Goal: Transaction & Acquisition: Purchase product/service

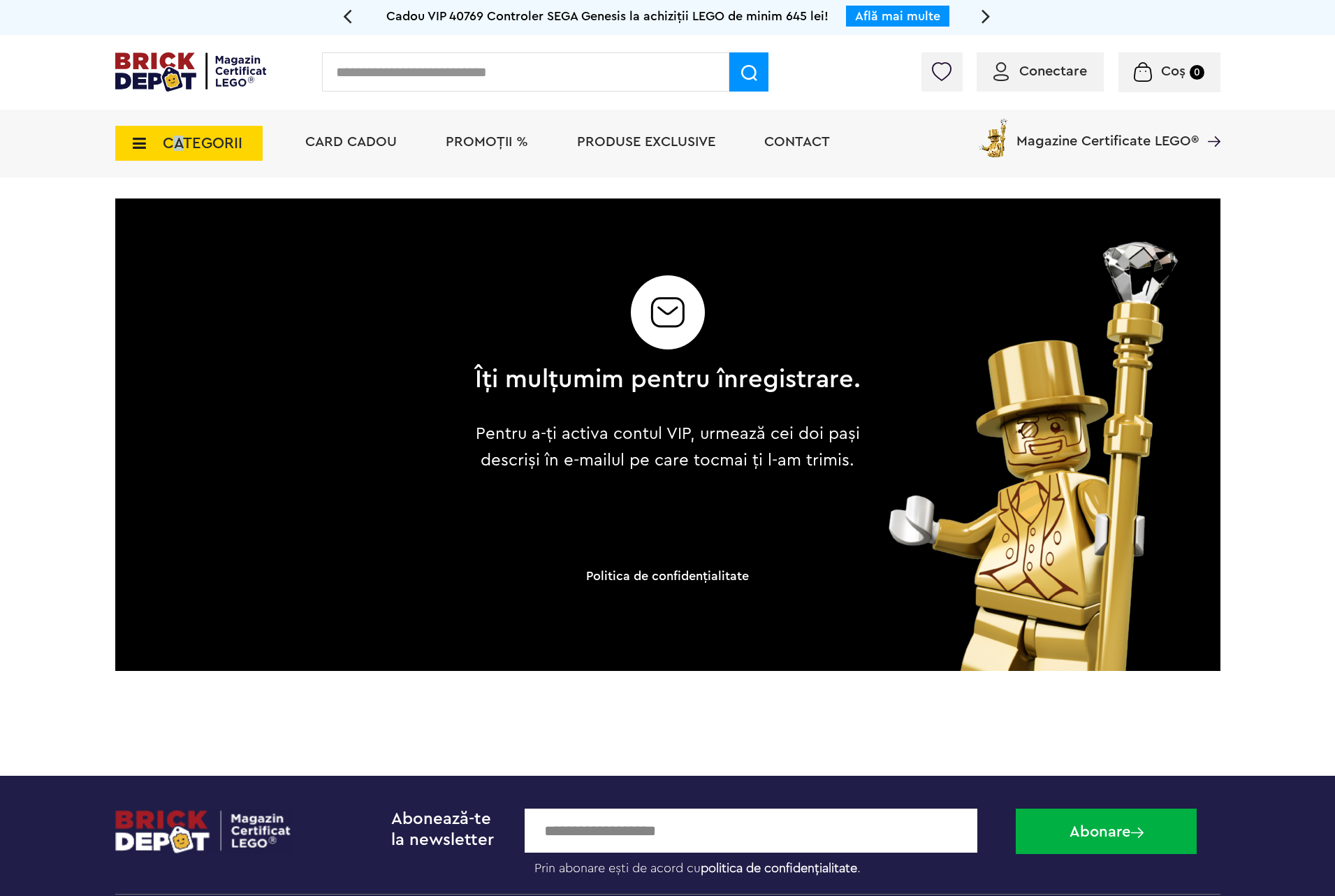
click at [178, 155] on span "CATEGORII" at bounding box center [189, 143] width 147 height 35
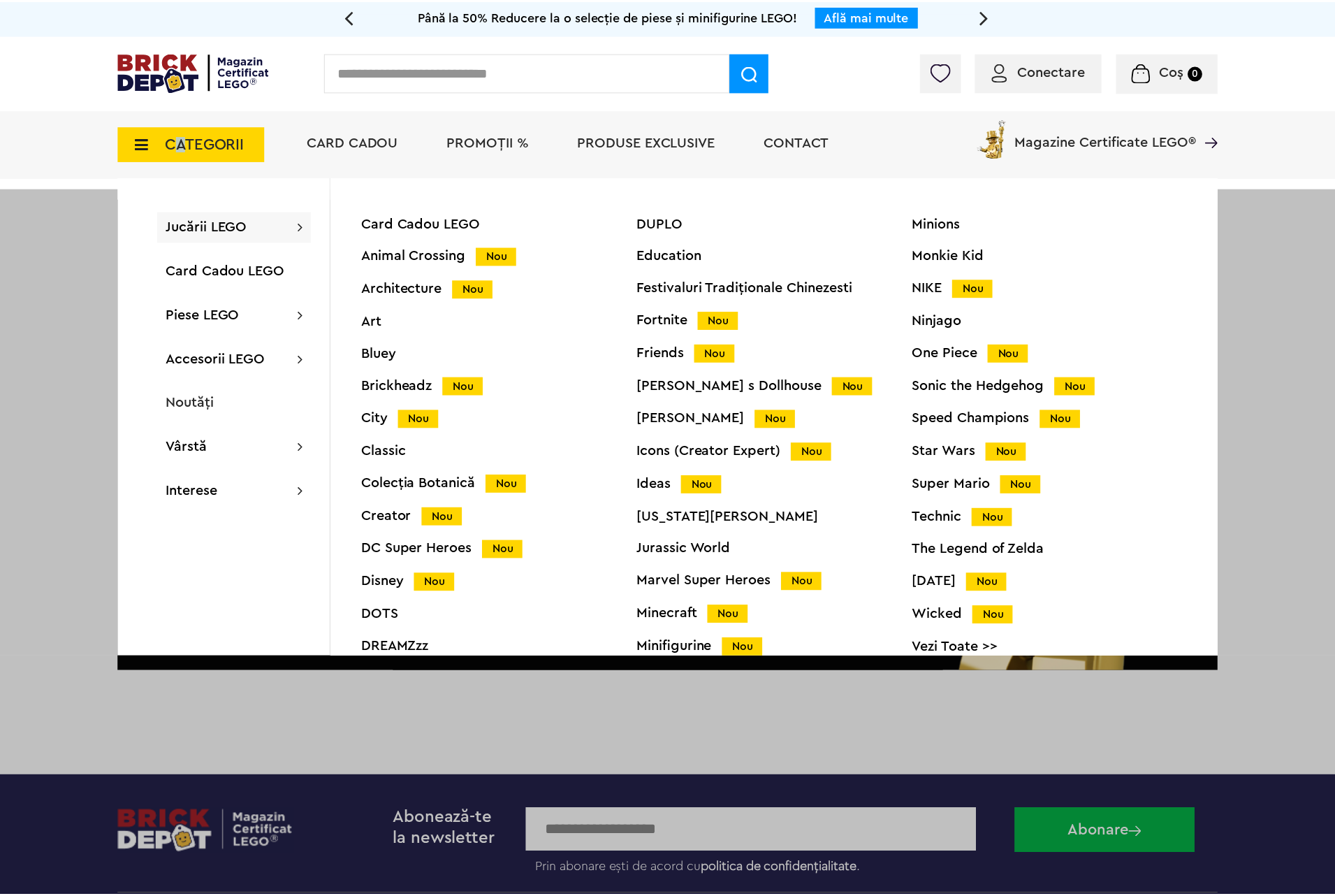
scroll to position [51, 0]
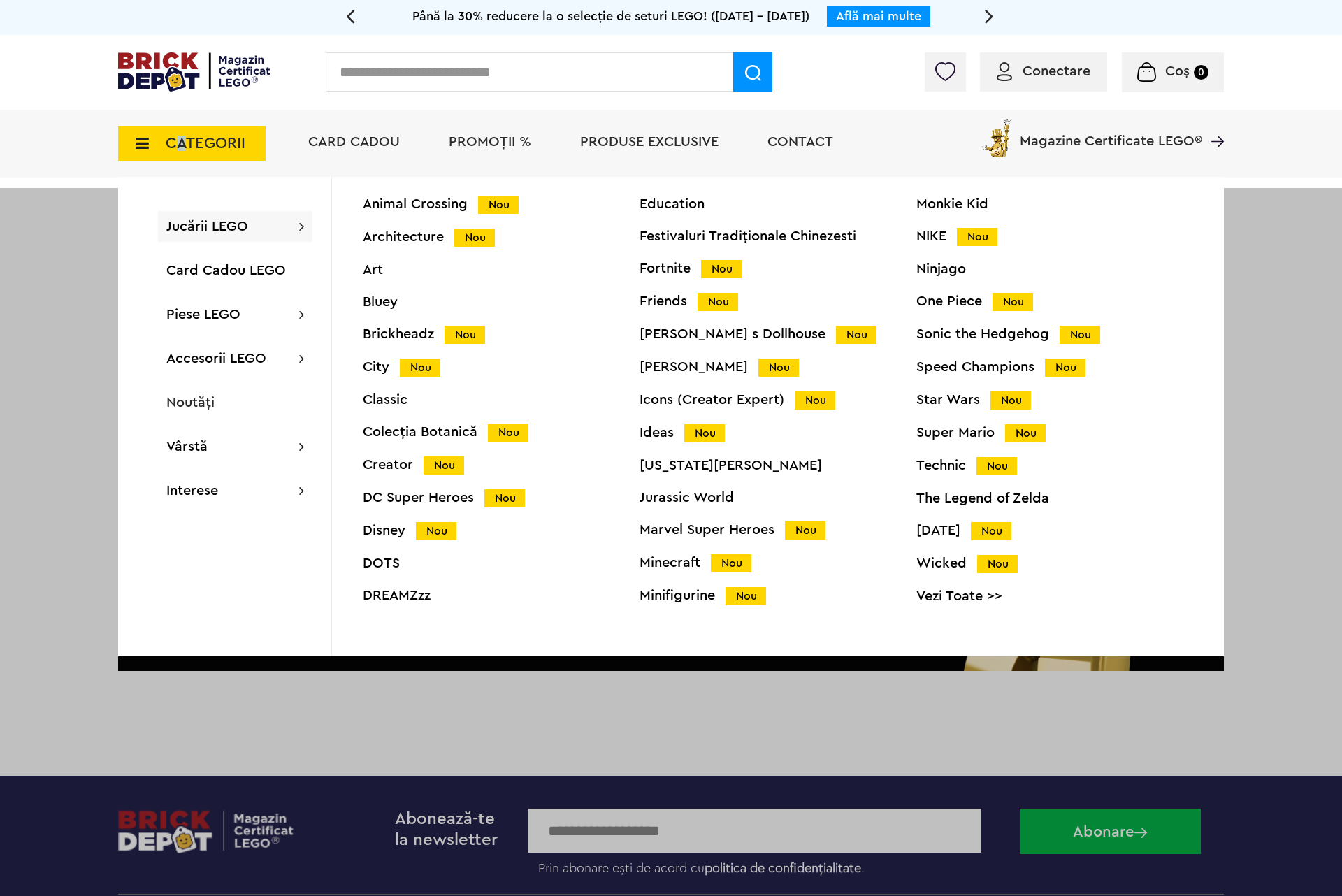
click at [966, 431] on div "Super Mario Nou" at bounding box center [1054, 433] width 277 height 15
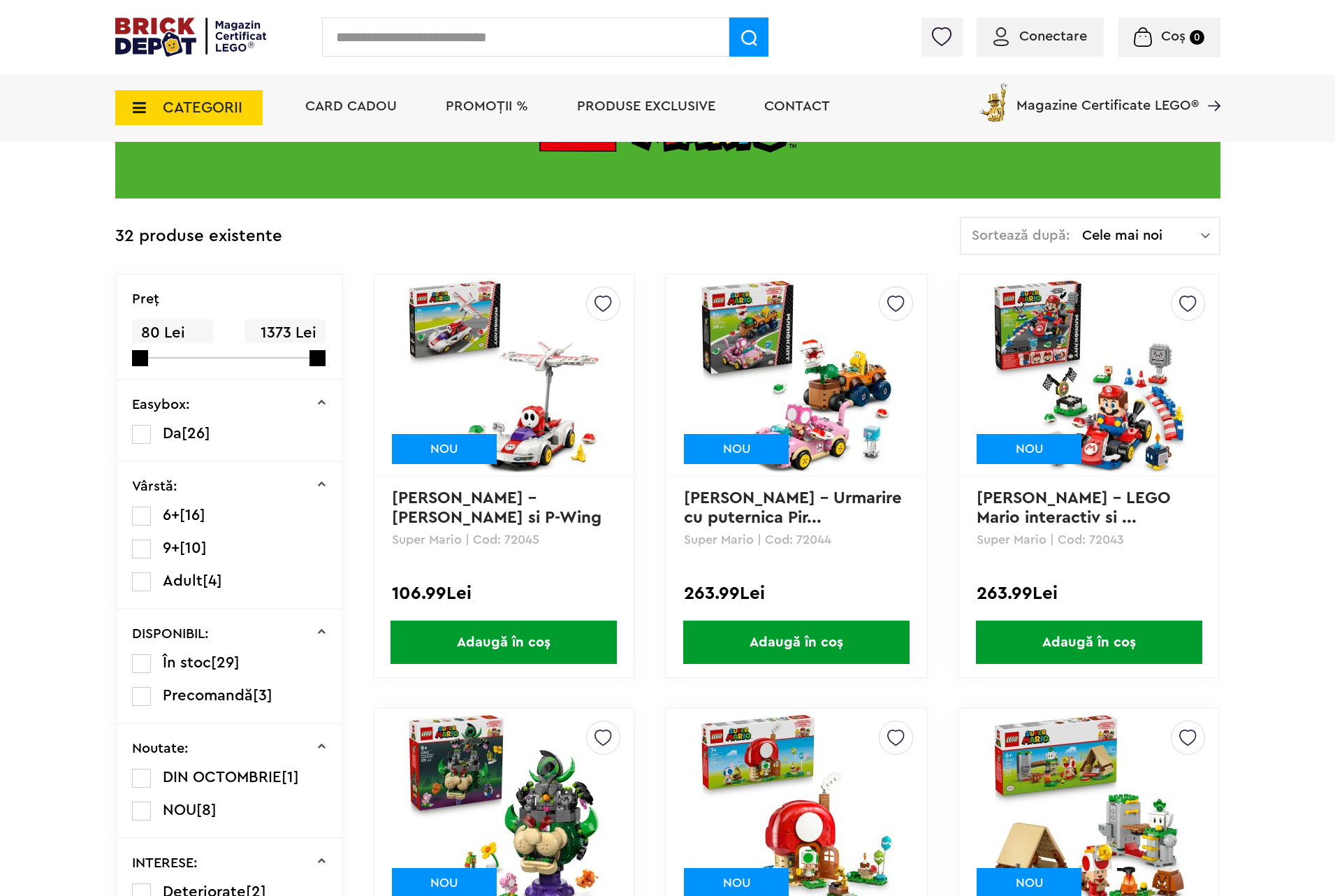
scroll to position [419, 0]
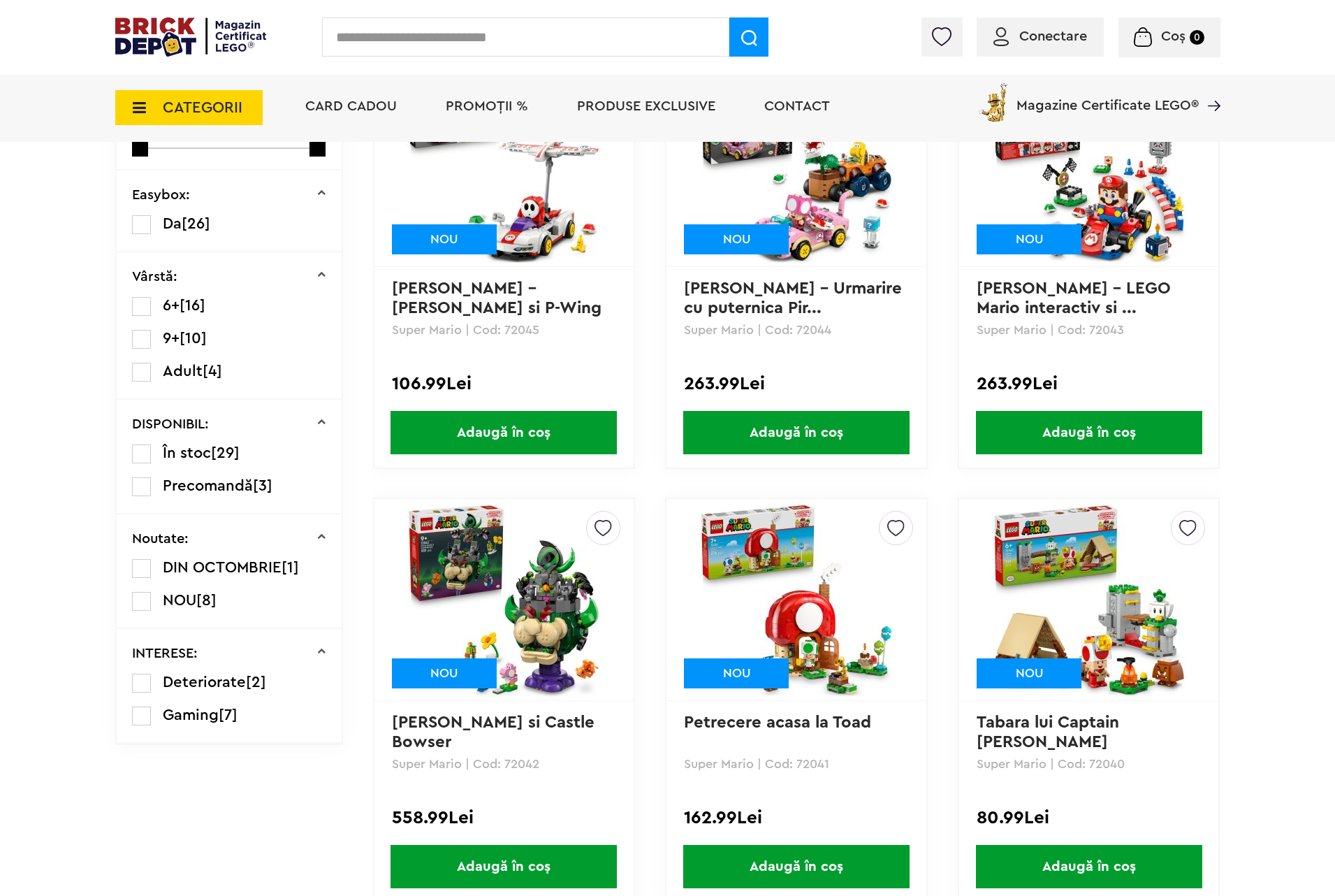
click at [1107, 328] on p "Super Mario | Cod: 72043" at bounding box center [1089, 329] width 224 height 12
copy p "72043"
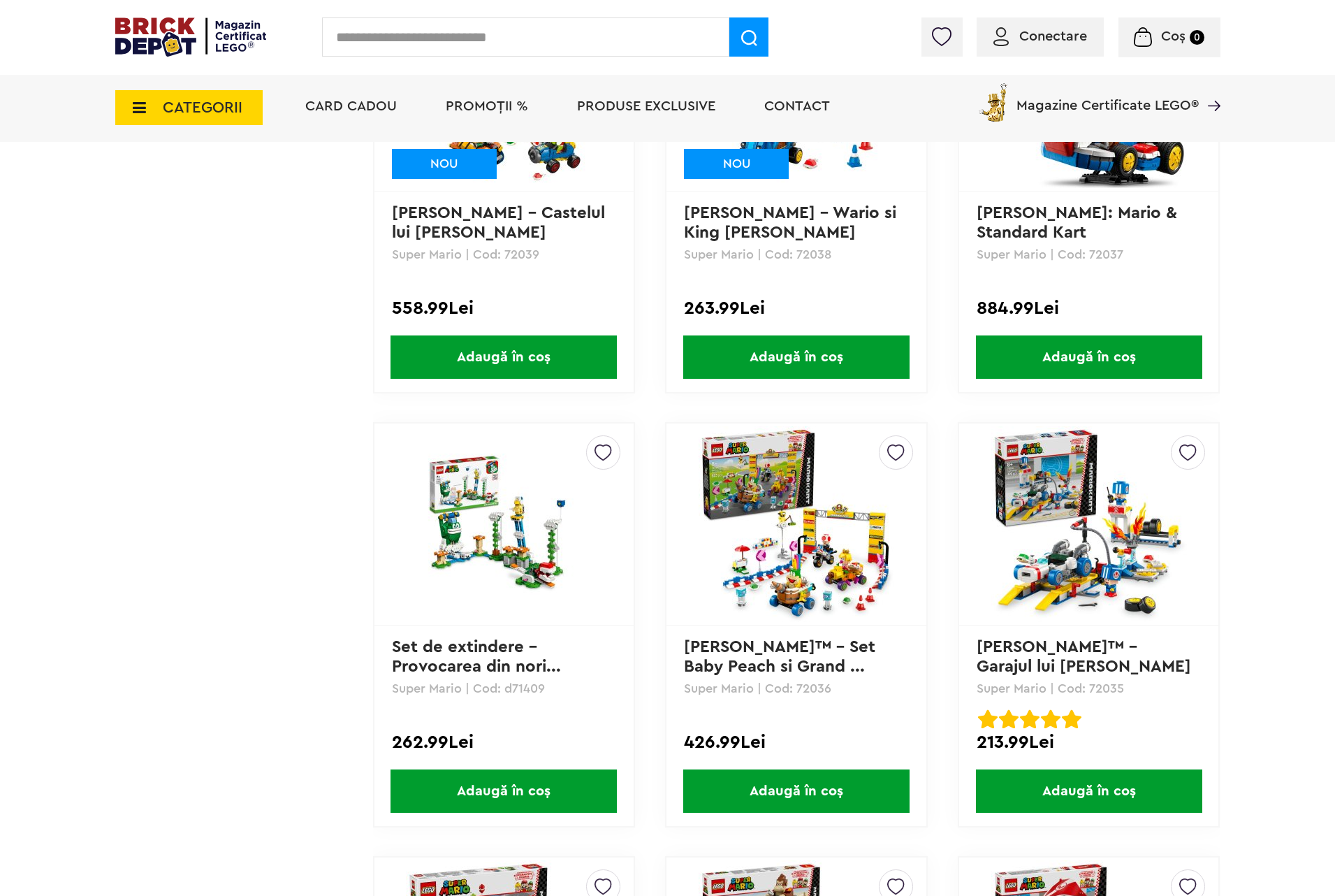
scroll to position [838, 0]
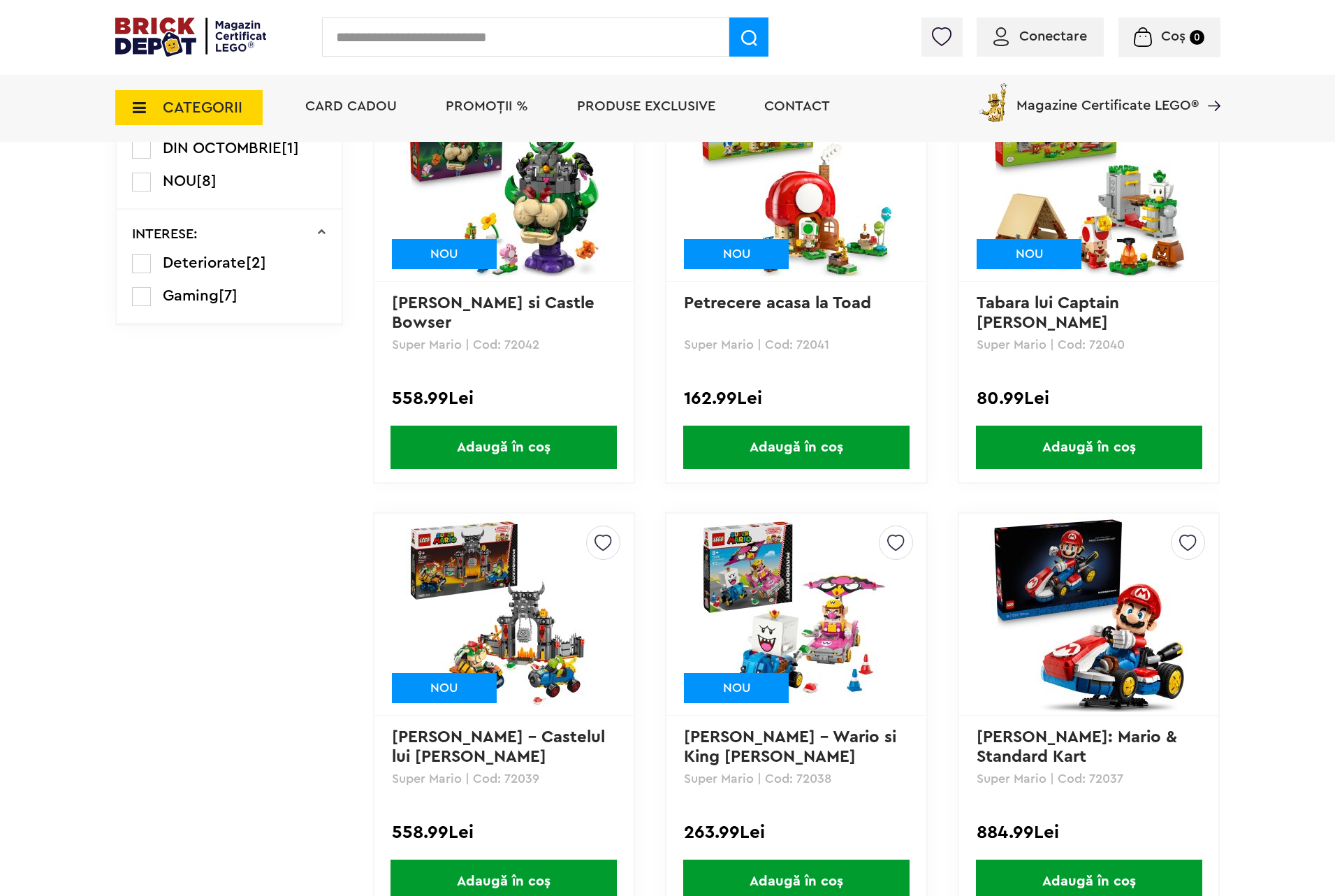
click at [812, 774] on p "Super Mario | Cod: 72038" at bounding box center [796, 778] width 224 height 12
copy p "72038"
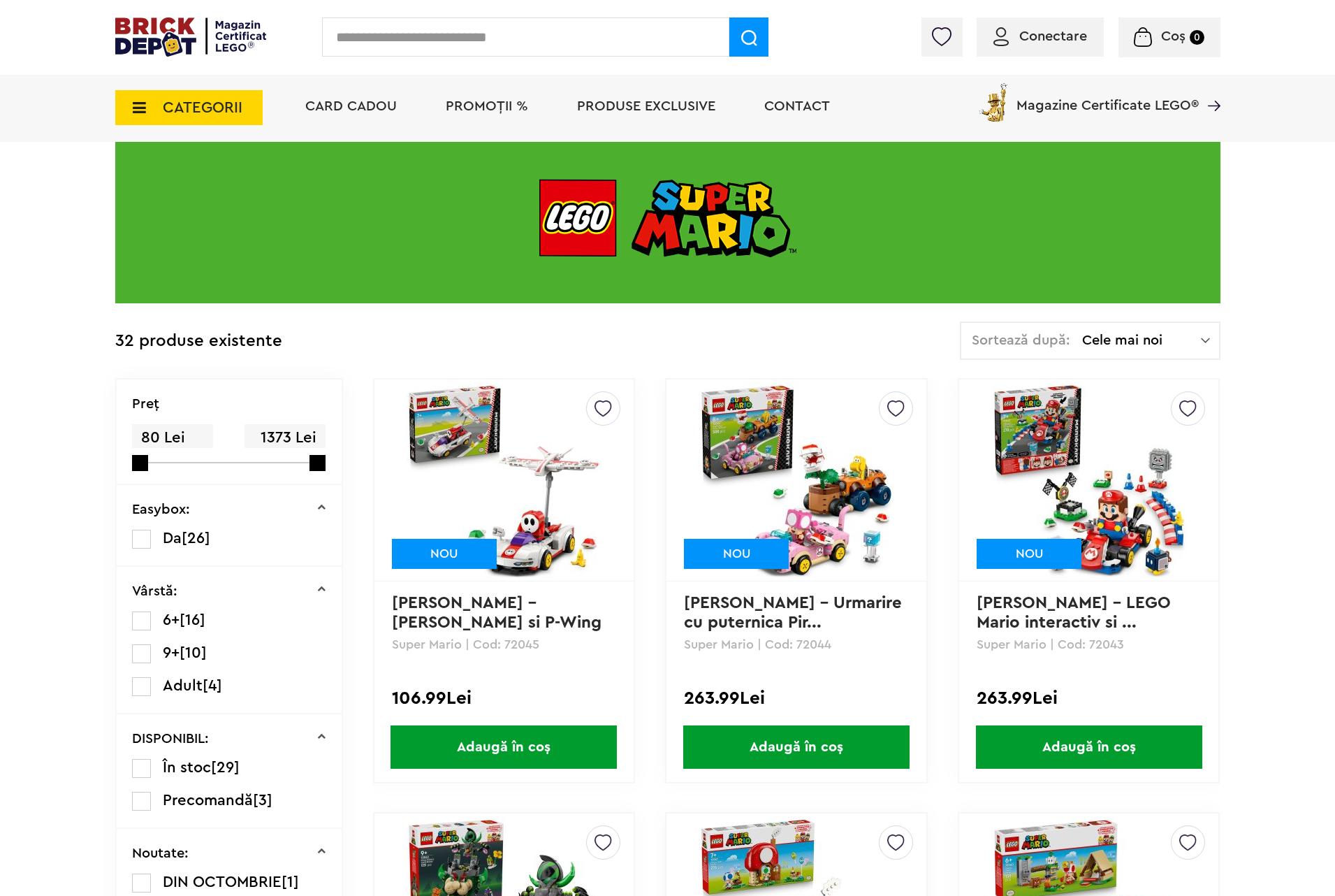
scroll to position [315, 0]
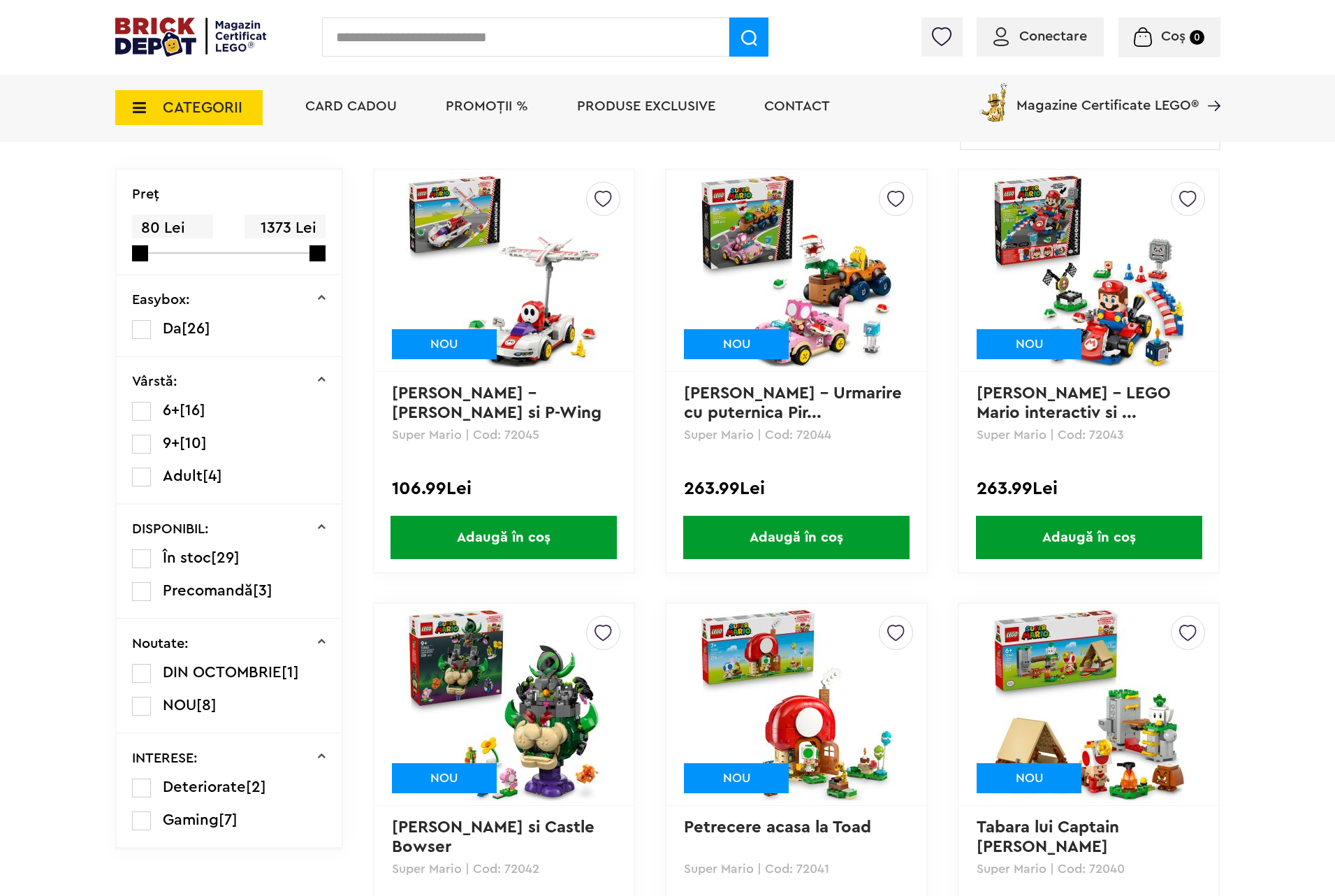
click at [1001, 413] on link "Mario Kart – LEGO Mario interactiv si ..." at bounding box center [1076, 404] width 199 height 36
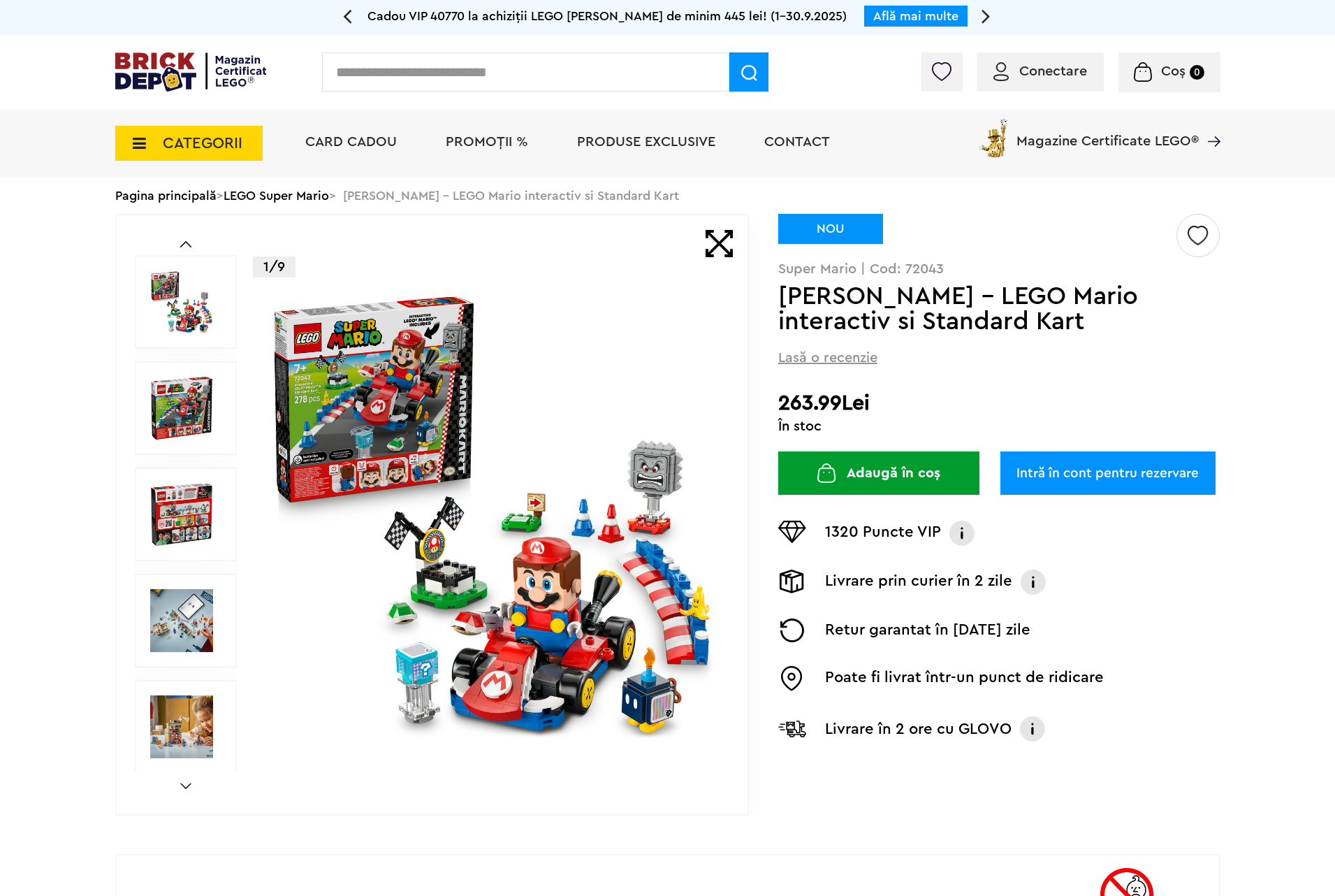
click at [497, 358] on img at bounding box center [492, 514] width 450 height 450
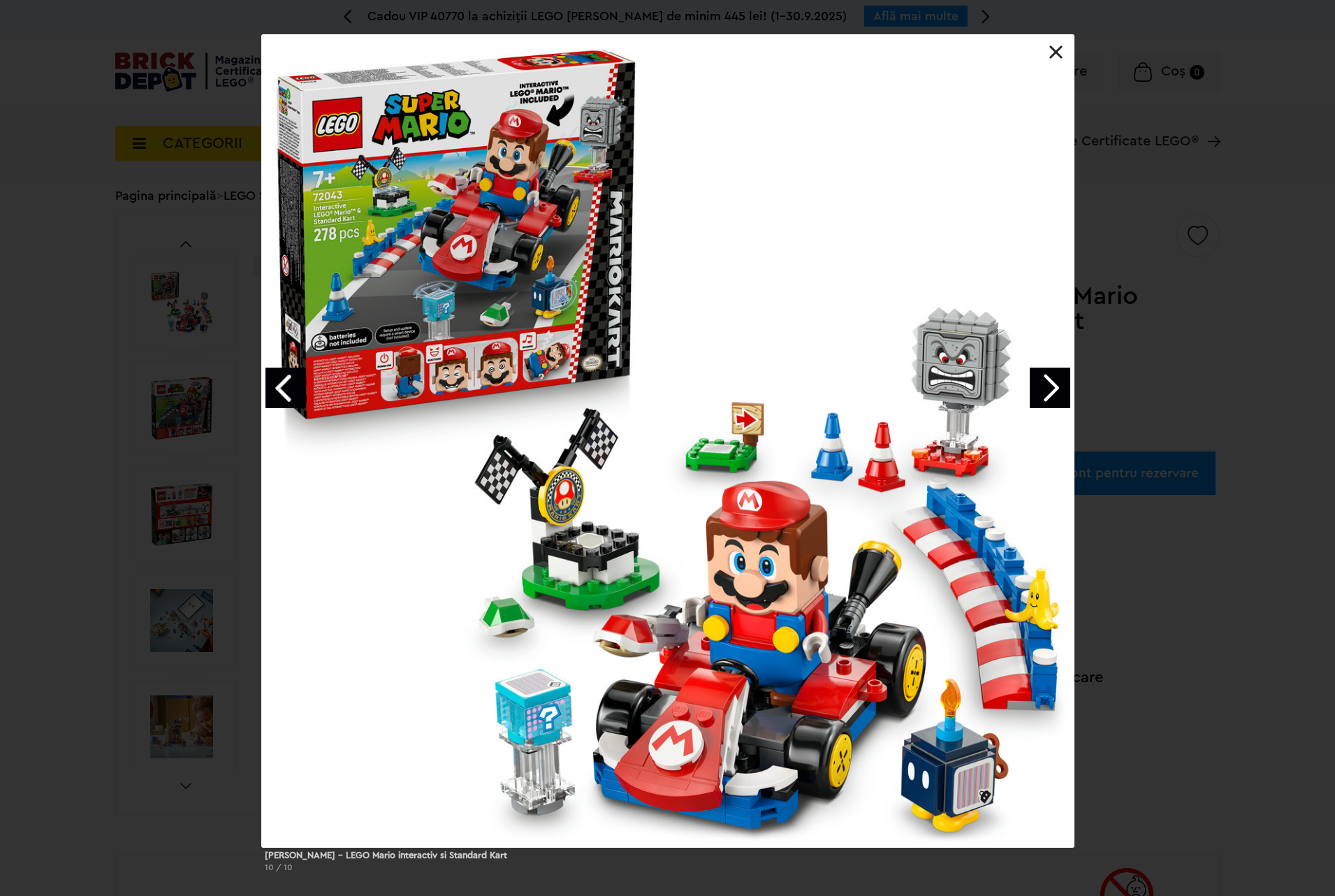
click at [1051, 396] on link "Next image" at bounding box center [1050, 387] width 40 height 40
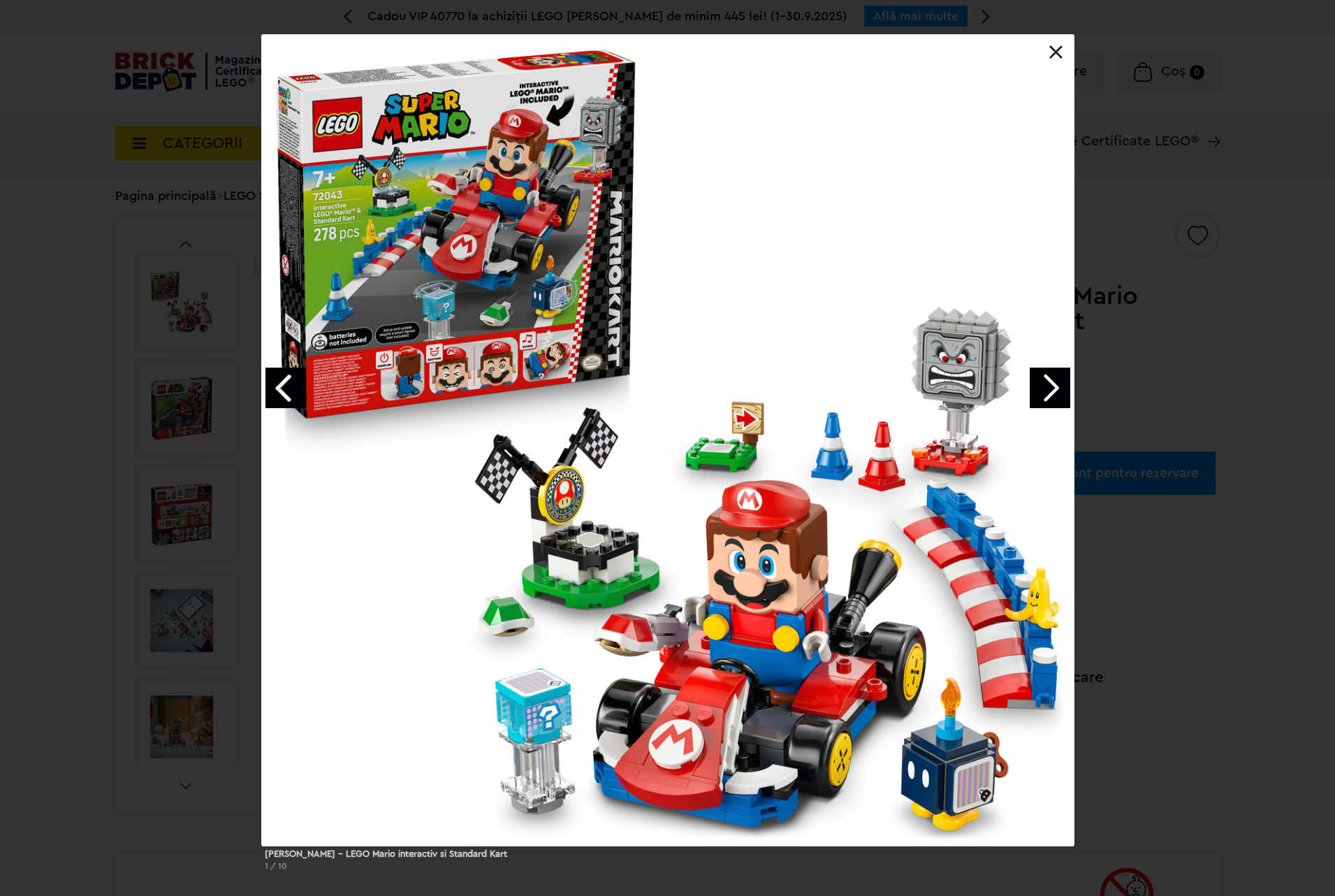
click at [1051, 396] on link "Next image" at bounding box center [1050, 387] width 40 height 40
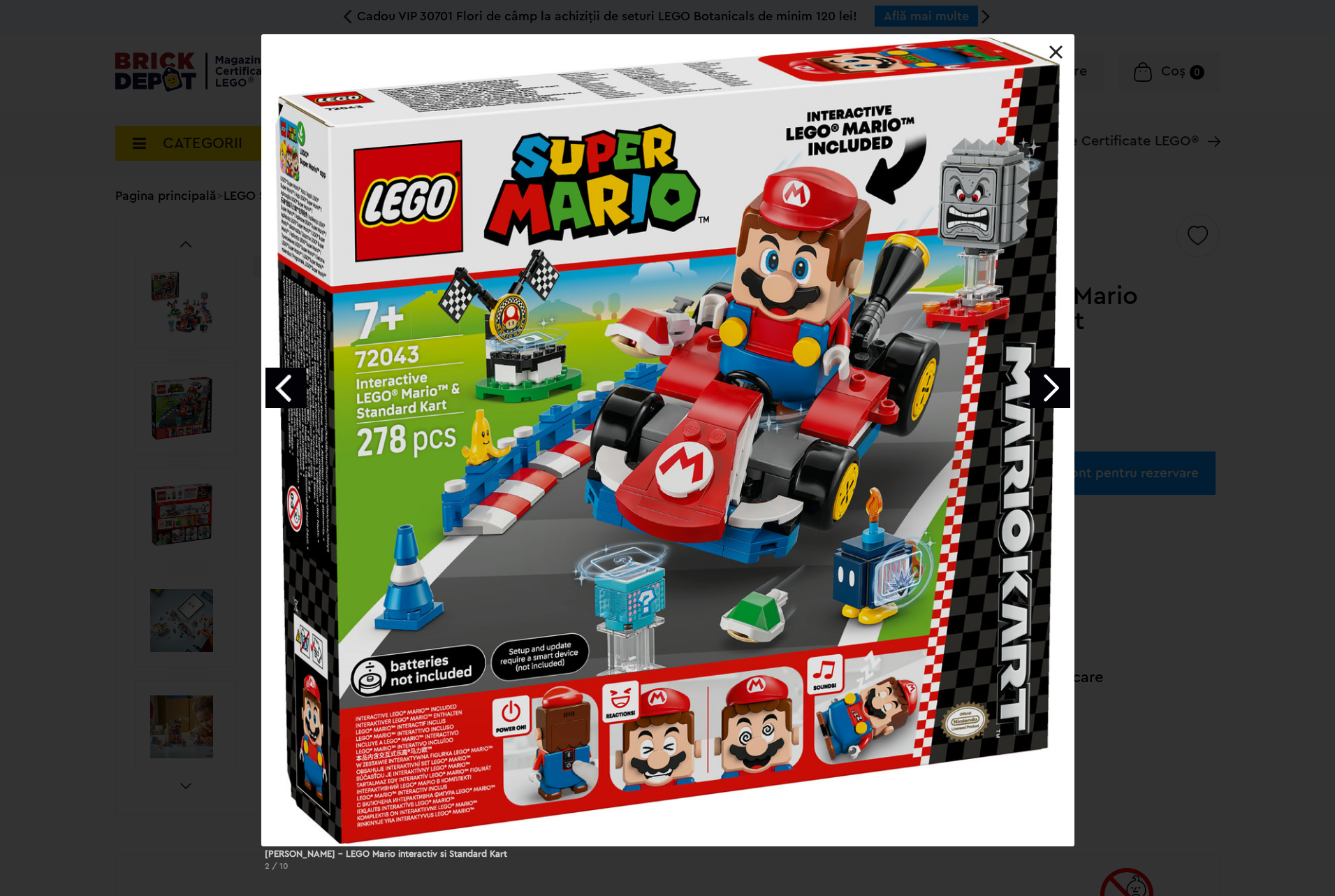
click at [1267, 193] on div "[PERSON_NAME] – LEGO Mario interactiv si Standard Kart 2 / 10" at bounding box center [667, 458] width 1335 height 847
